Goal: Transaction & Acquisition: Book appointment/travel/reservation

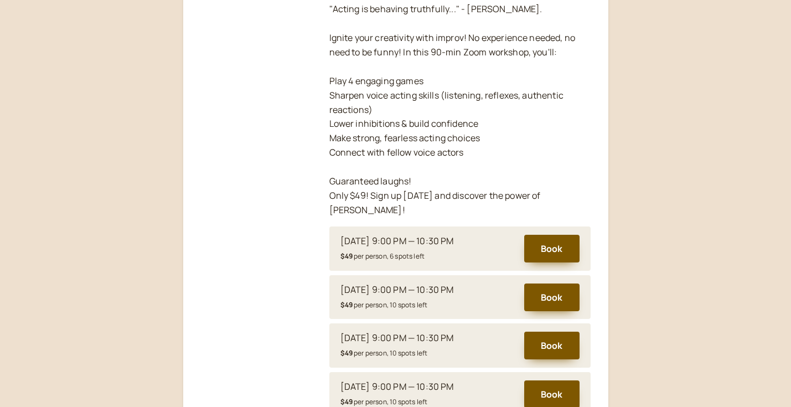
scroll to position [305, 0]
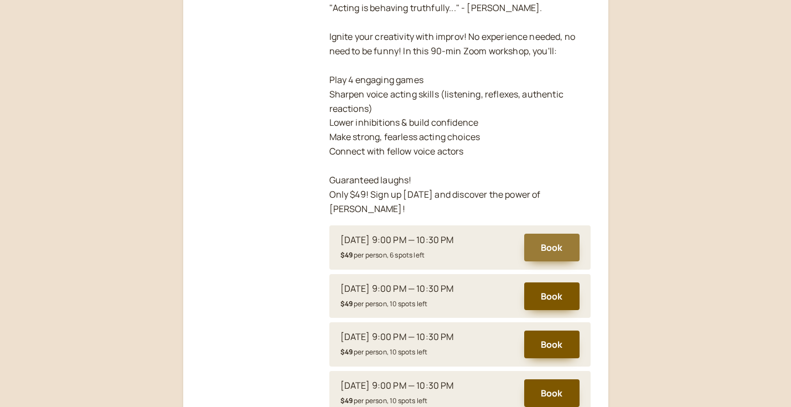
click at [554, 234] on button "Book" at bounding box center [551, 248] width 55 height 28
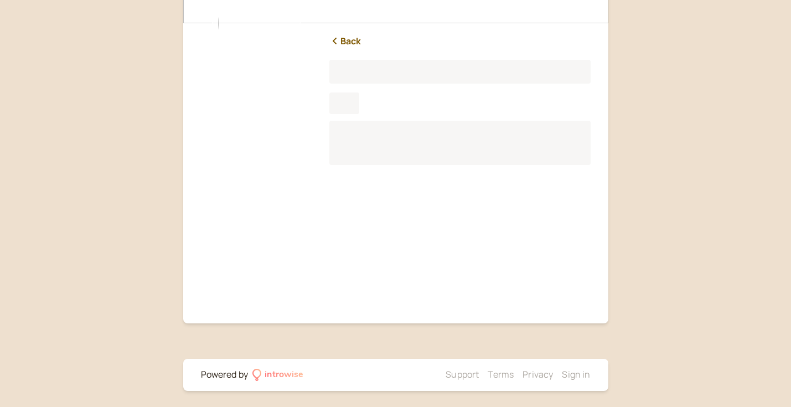
scroll to position [105, 0]
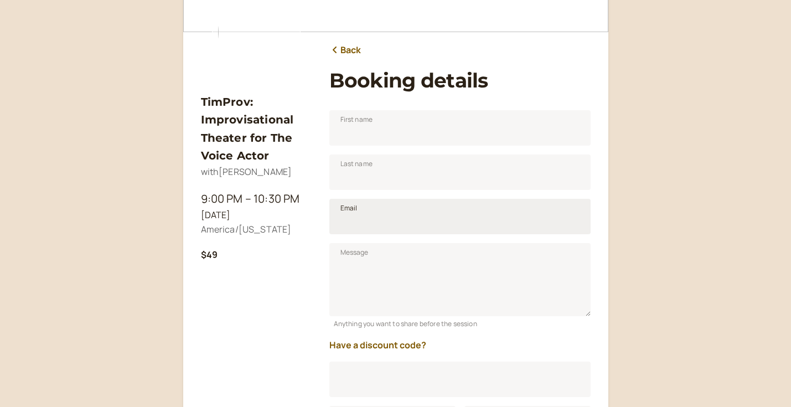
scroll to position [137, 0]
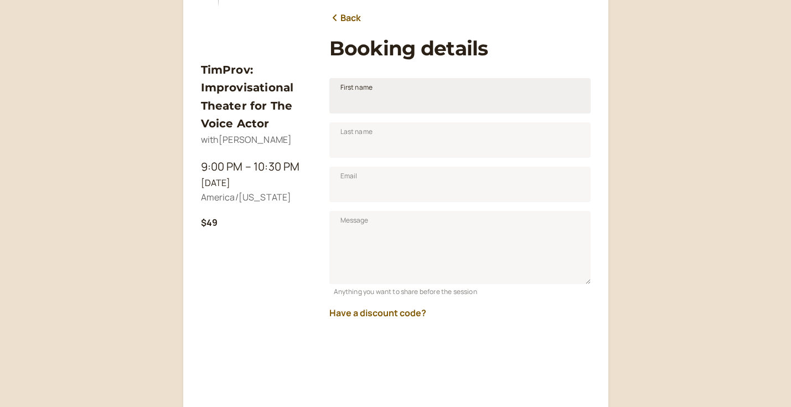
click at [363, 87] on span "First name" at bounding box center [357, 87] width 33 height 11
click at [363, 87] on input "First name" at bounding box center [460, 95] width 261 height 35
type input "[PERSON_NAME]"
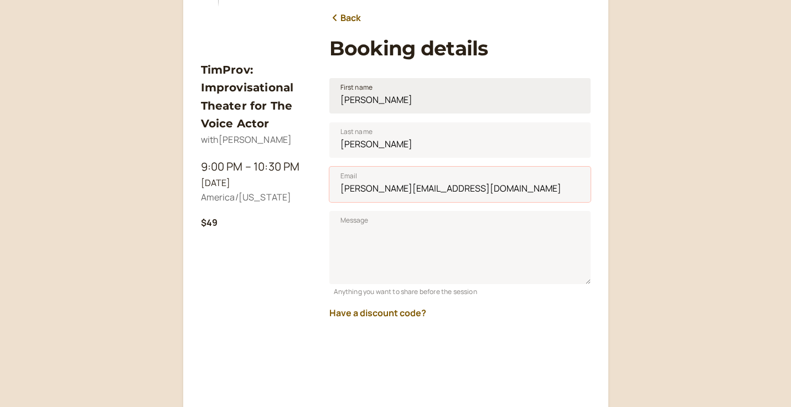
type input "[PERSON_NAME][EMAIL_ADDRESS][DOMAIN_NAME]"
click at [385, 310] on button "Have a discount code?" at bounding box center [378, 313] width 97 height 10
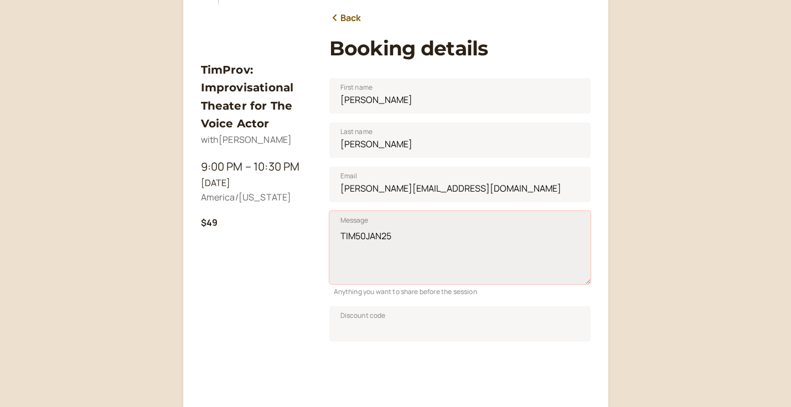
drag, startPoint x: 398, startPoint y: 231, endPoint x: 334, endPoint y: 240, distance: 64.9
click at [334, 240] on textarea "TIM50JAN25" at bounding box center [460, 247] width 261 height 73
type textarea "TIM50JAN25"
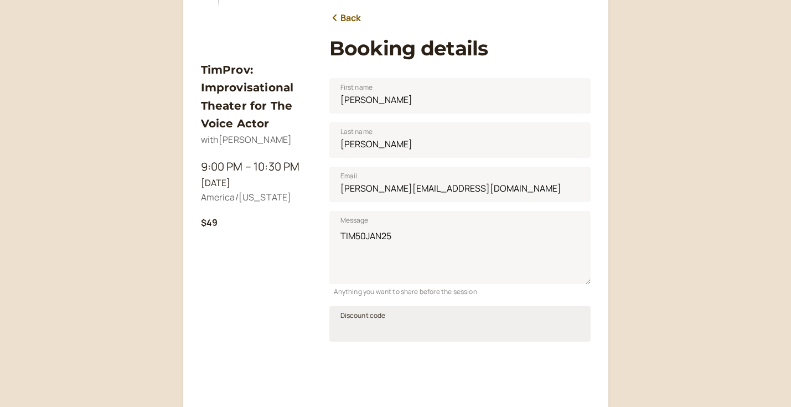
click at [362, 320] on span "Discount code" at bounding box center [363, 315] width 45 height 11
click at [362, 320] on input "Discount code" at bounding box center [460, 323] width 261 height 35
type input "T"
type input "TIM50JAN25"
click at [553, 326] on span "Apply" at bounding box center [562, 326] width 18 height 9
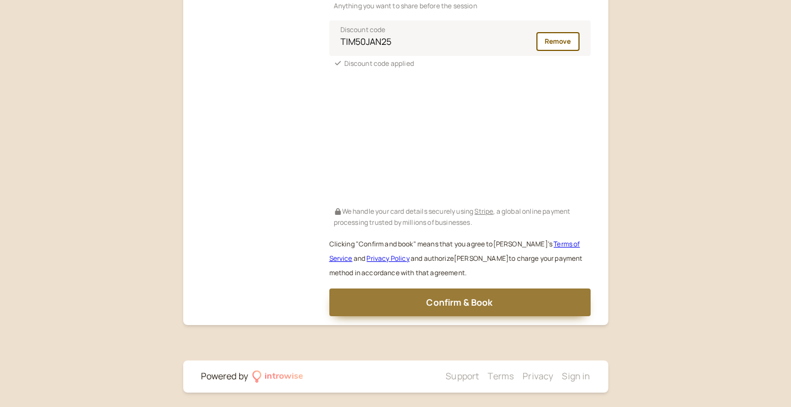
scroll to position [423, 0]
click at [467, 297] on span "Confirm & Book" at bounding box center [459, 303] width 66 height 12
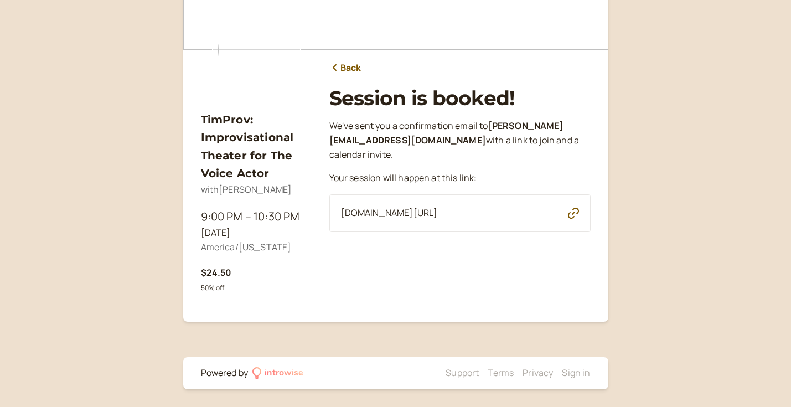
scroll to position [86, 0]
